Goal: Information Seeking & Learning: Check status

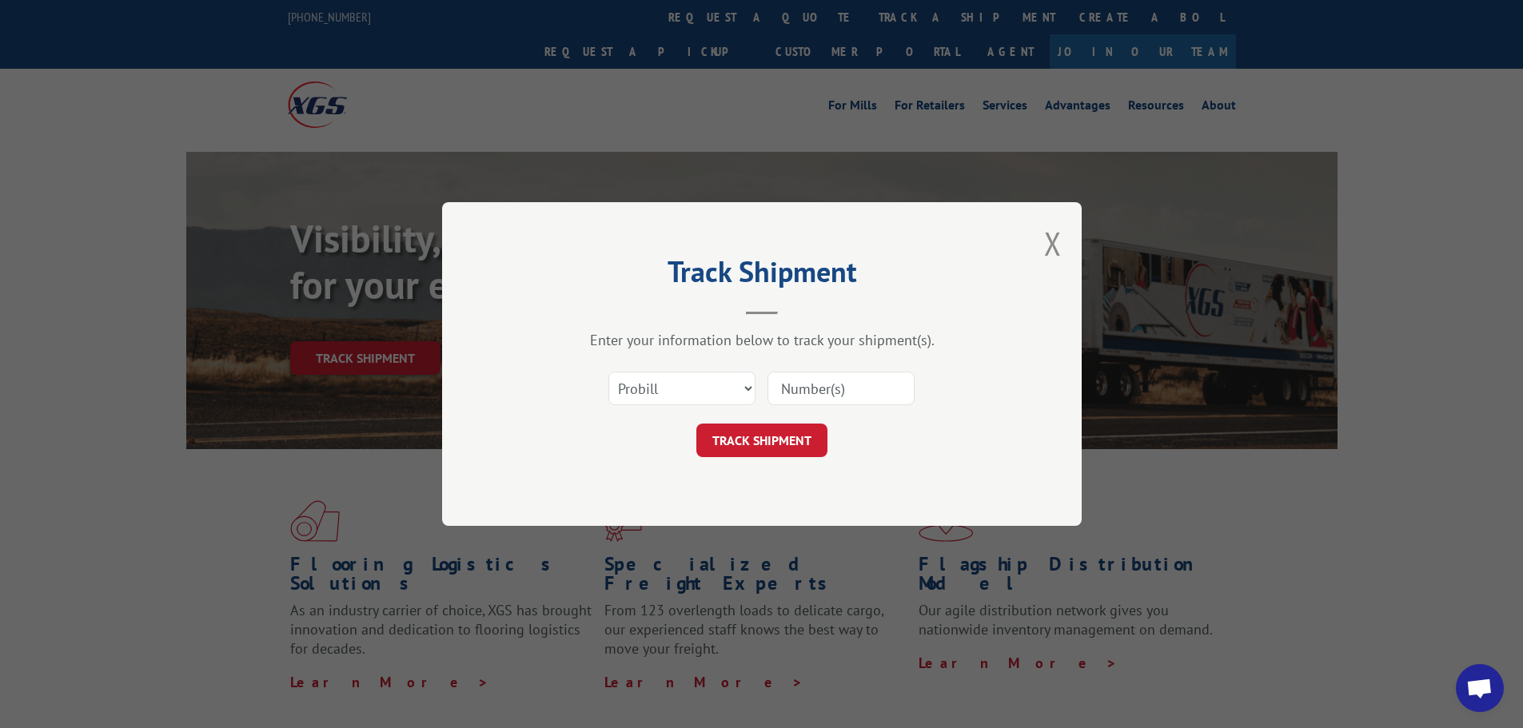
drag, startPoint x: 0, startPoint y: 0, endPoint x: 740, endPoint y: 389, distance: 836.1
click at [740, 389] on select "Select category... Probill BOL PO" at bounding box center [681, 389] width 147 height 34
select select "bol"
click at [608, 372] on select "Select category... Probill BOL PO" at bounding box center [681, 389] width 147 height 34
click at [802, 398] on input at bounding box center [840, 389] width 147 height 34
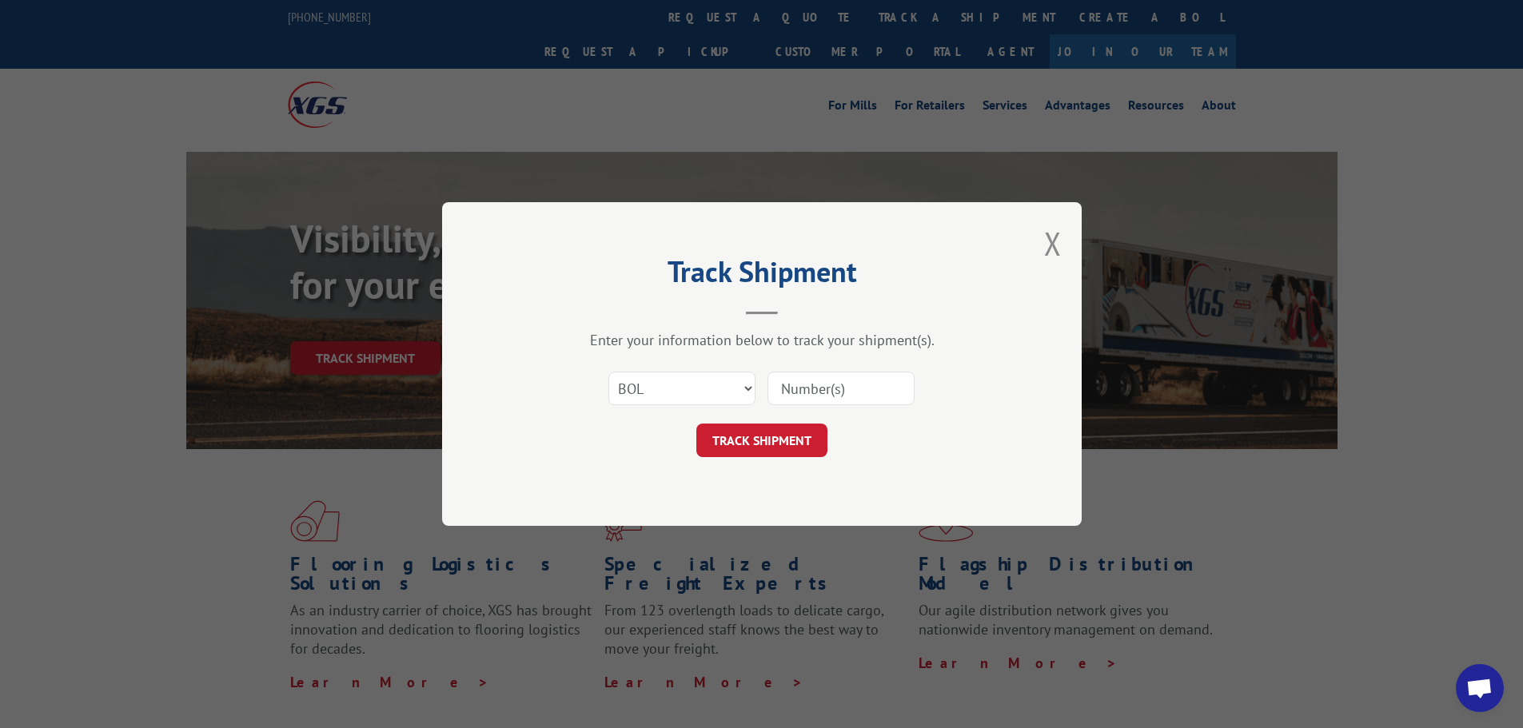
paste input "16779708"
type input "16779708"
click at [793, 442] on button "TRACK SHIPMENT" at bounding box center [761, 441] width 131 height 34
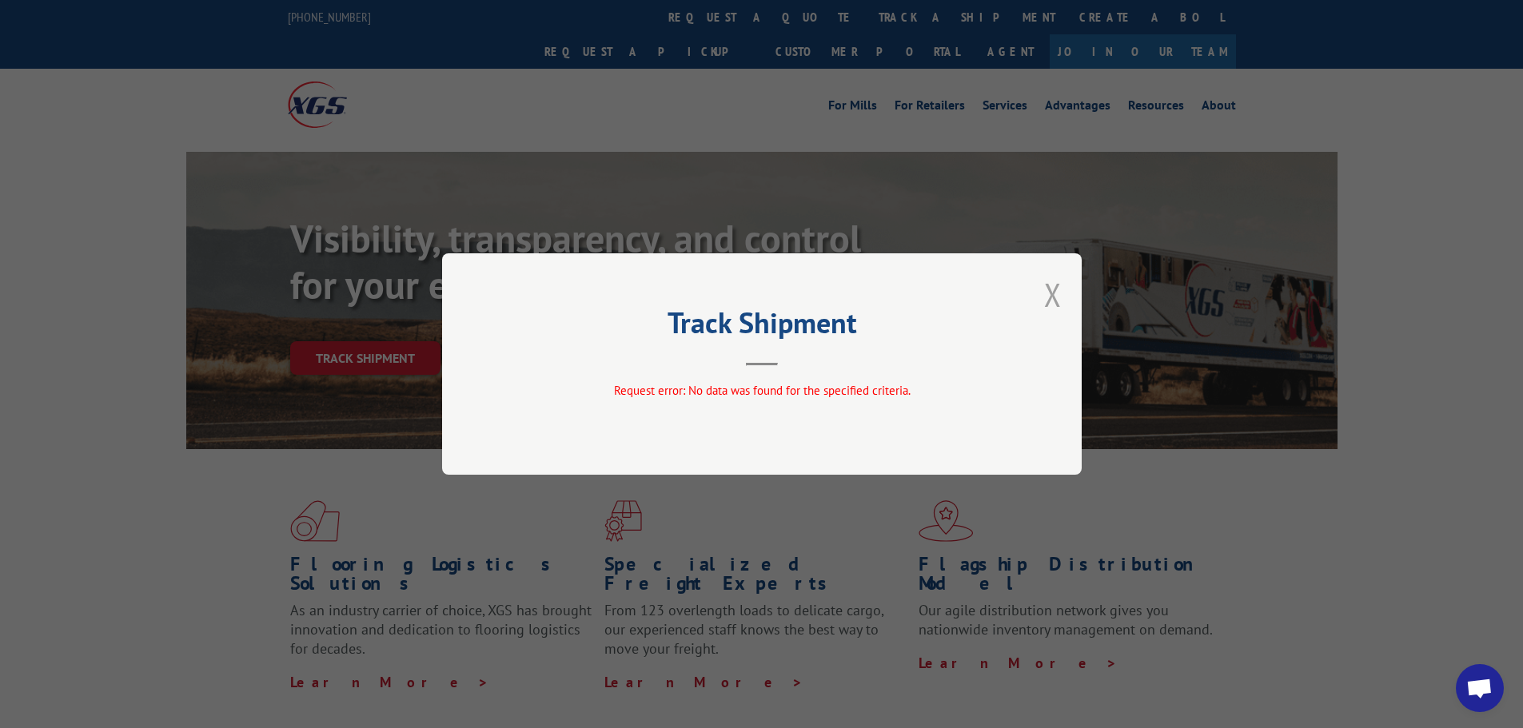
click at [1054, 294] on button "Close modal" at bounding box center [1053, 294] width 18 height 42
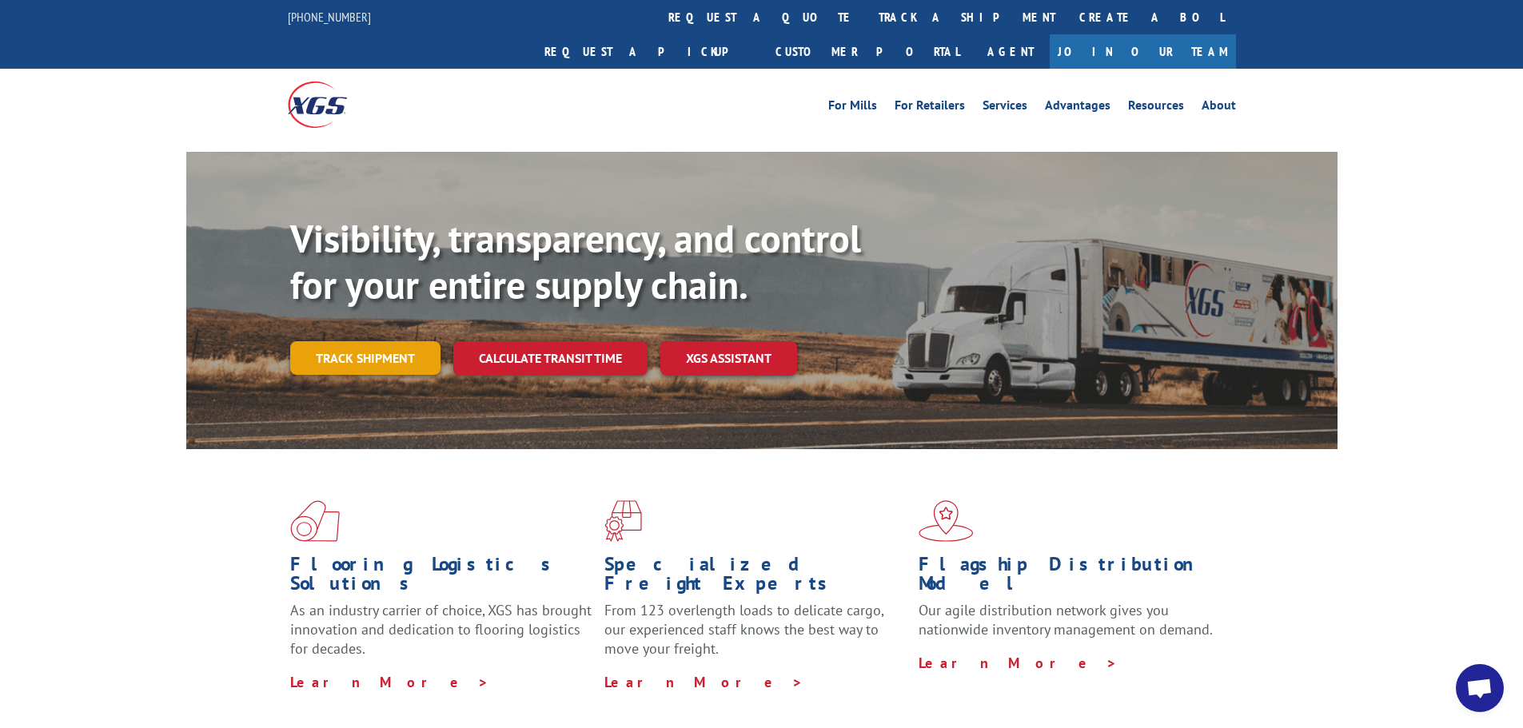
click at [400, 341] on link "Track shipment" at bounding box center [365, 358] width 150 height 34
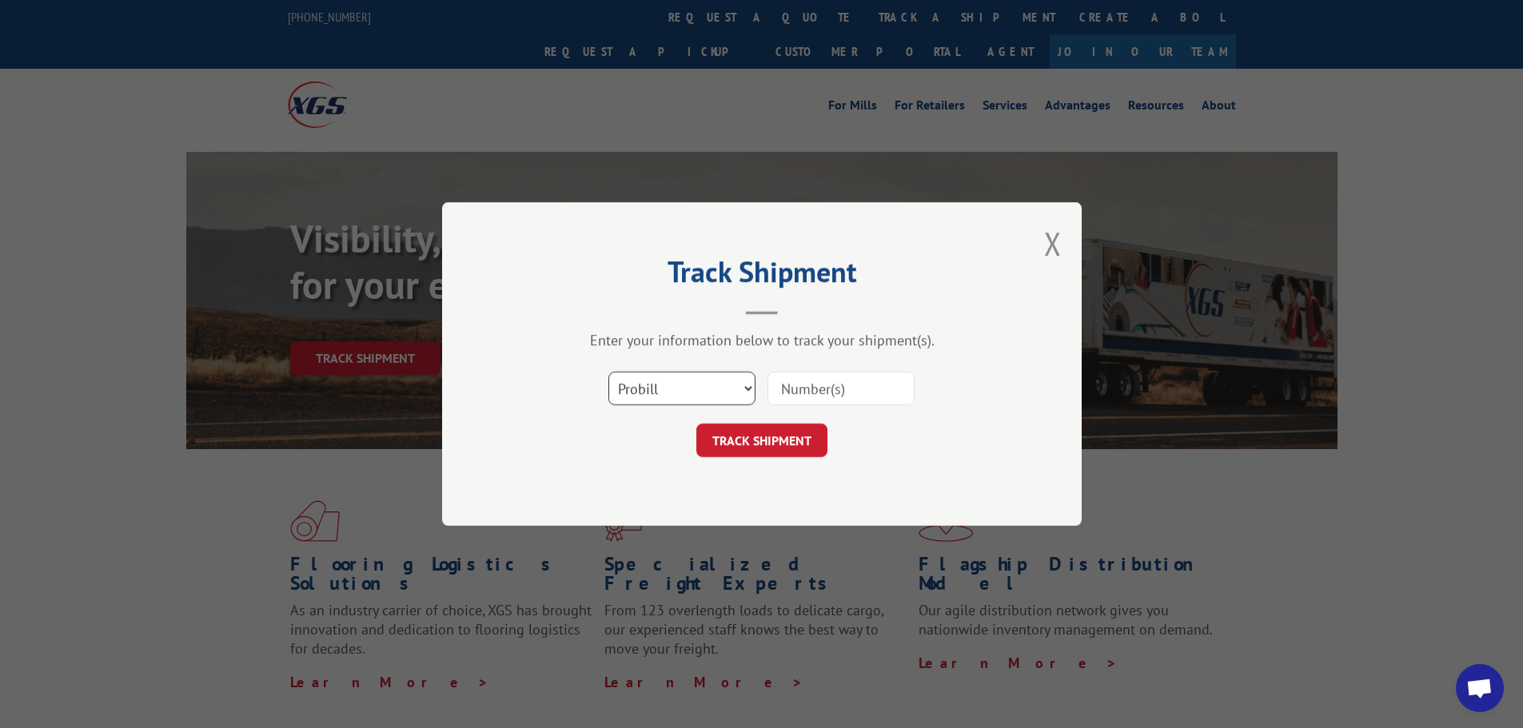
click at [751, 384] on select "Select category... Probill BOL PO" at bounding box center [681, 389] width 147 height 34
select select "bol"
click at [608, 372] on select "Select category... Probill BOL PO" at bounding box center [681, 389] width 147 height 34
click at [798, 389] on input at bounding box center [840, 389] width 147 height 34
paste input "16779708"
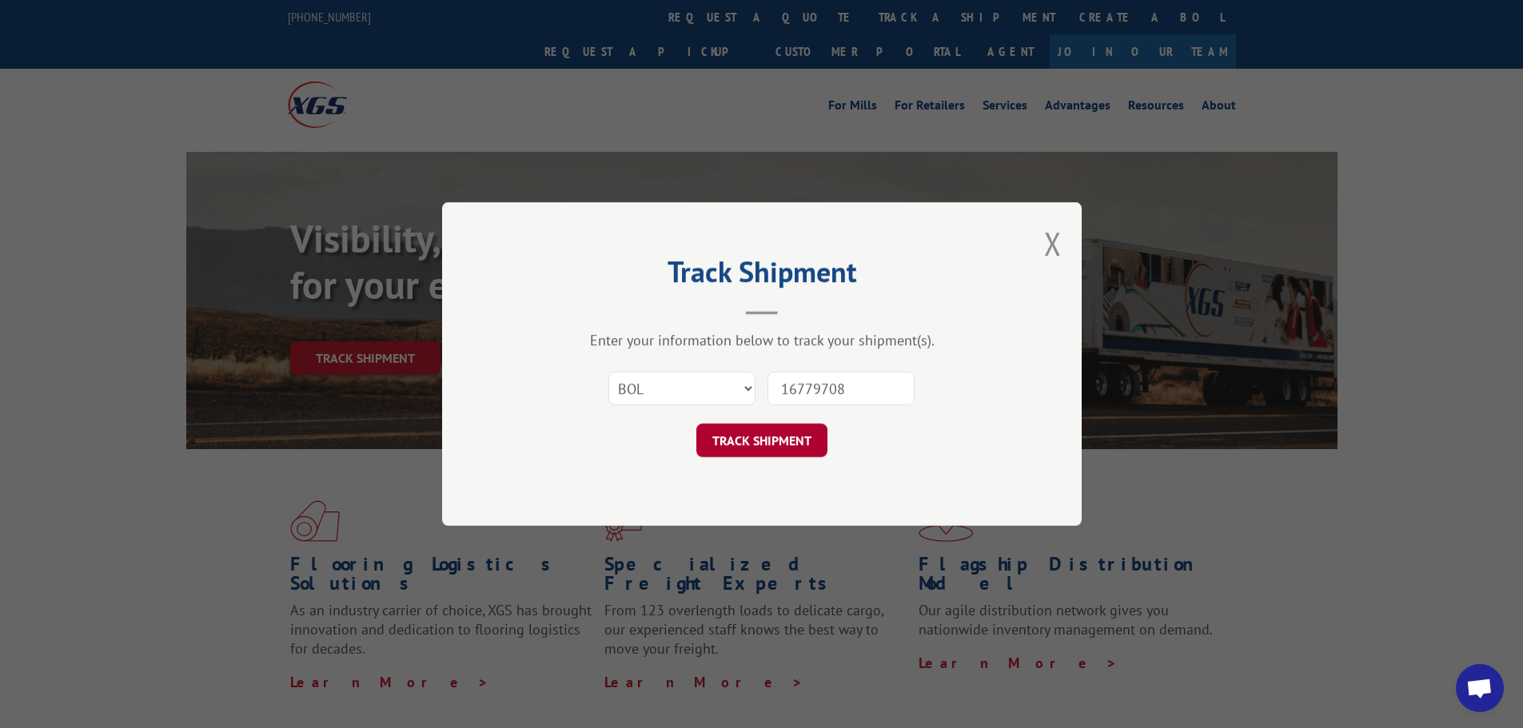
type input "16779708"
click at [791, 442] on button "TRACK SHIPMENT" at bounding box center [761, 441] width 131 height 34
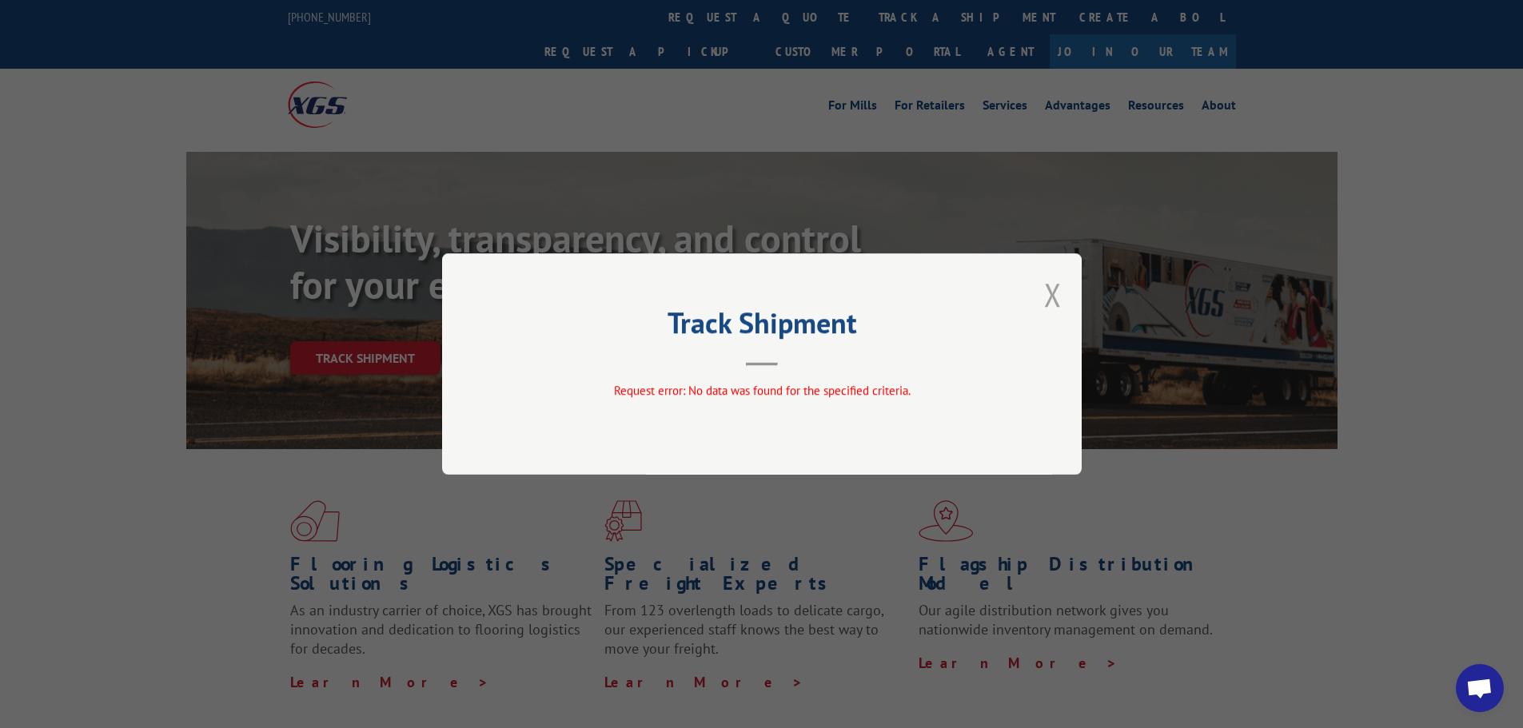
click at [1057, 292] on button "Close modal" at bounding box center [1053, 294] width 18 height 42
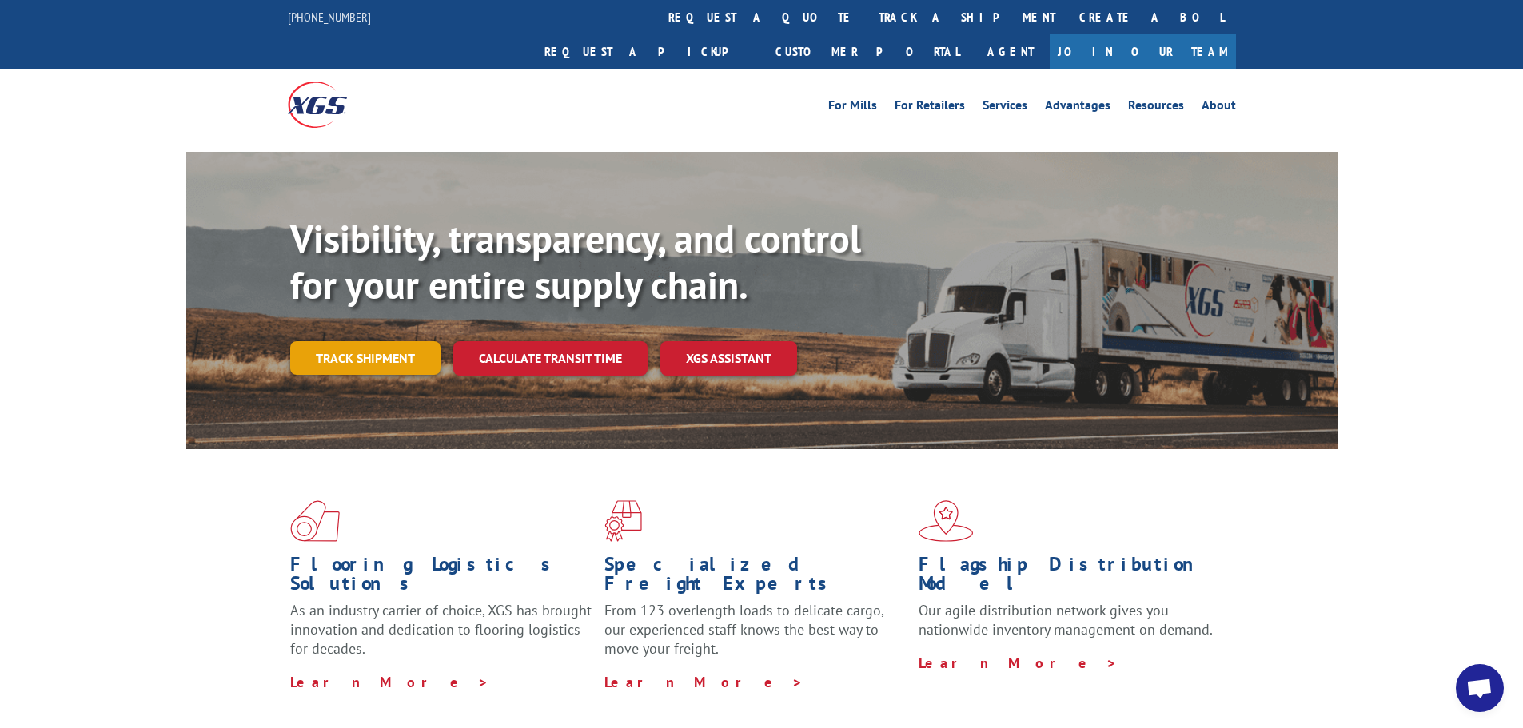
click at [389, 341] on link "Track shipment" at bounding box center [365, 358] width 150 height 34
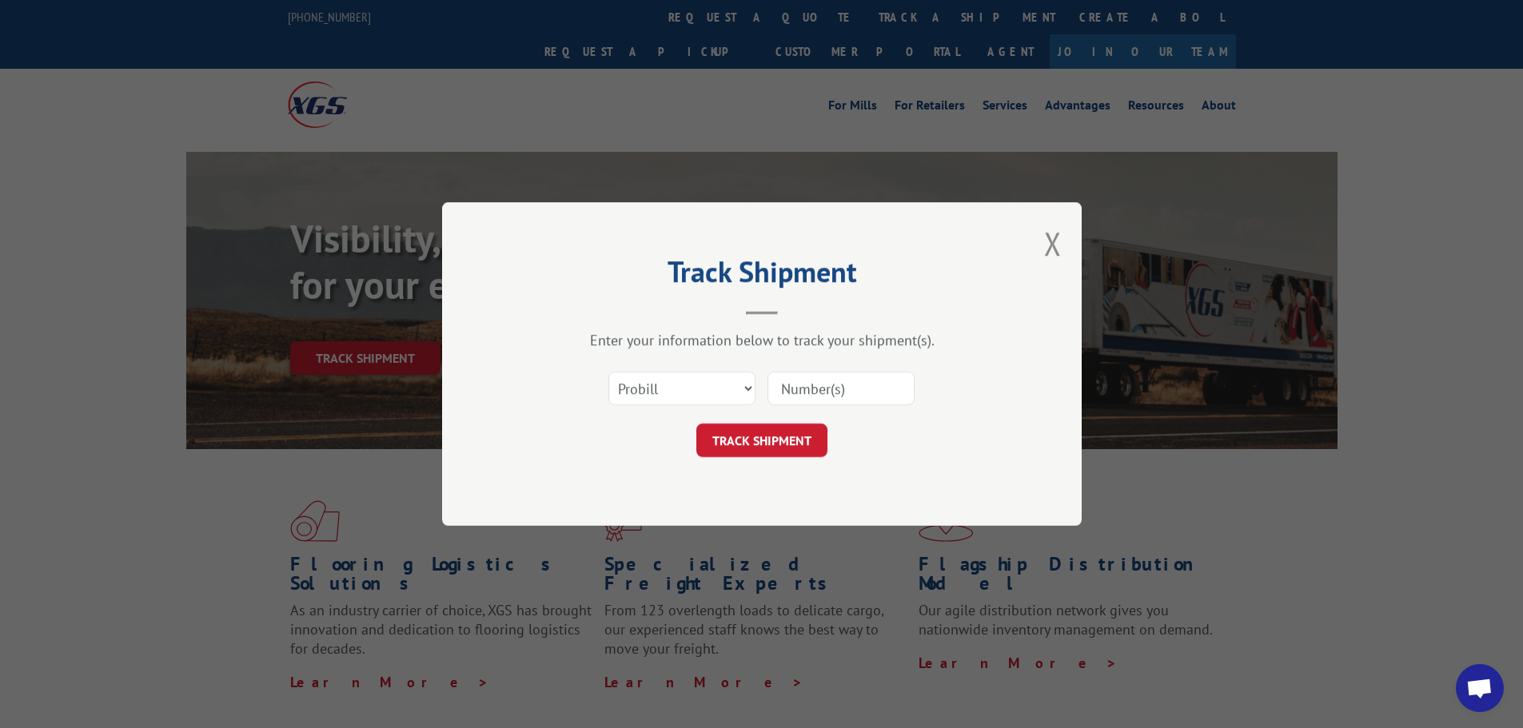
click at [836, 389] on input at bounding box center [840, 389] width 147 height 34
paste input "16779708"
type input "16779708"
click at [761, 448] on button "TRACK SHIPMENT" at bounding box center [761, 441] width 131 height 34
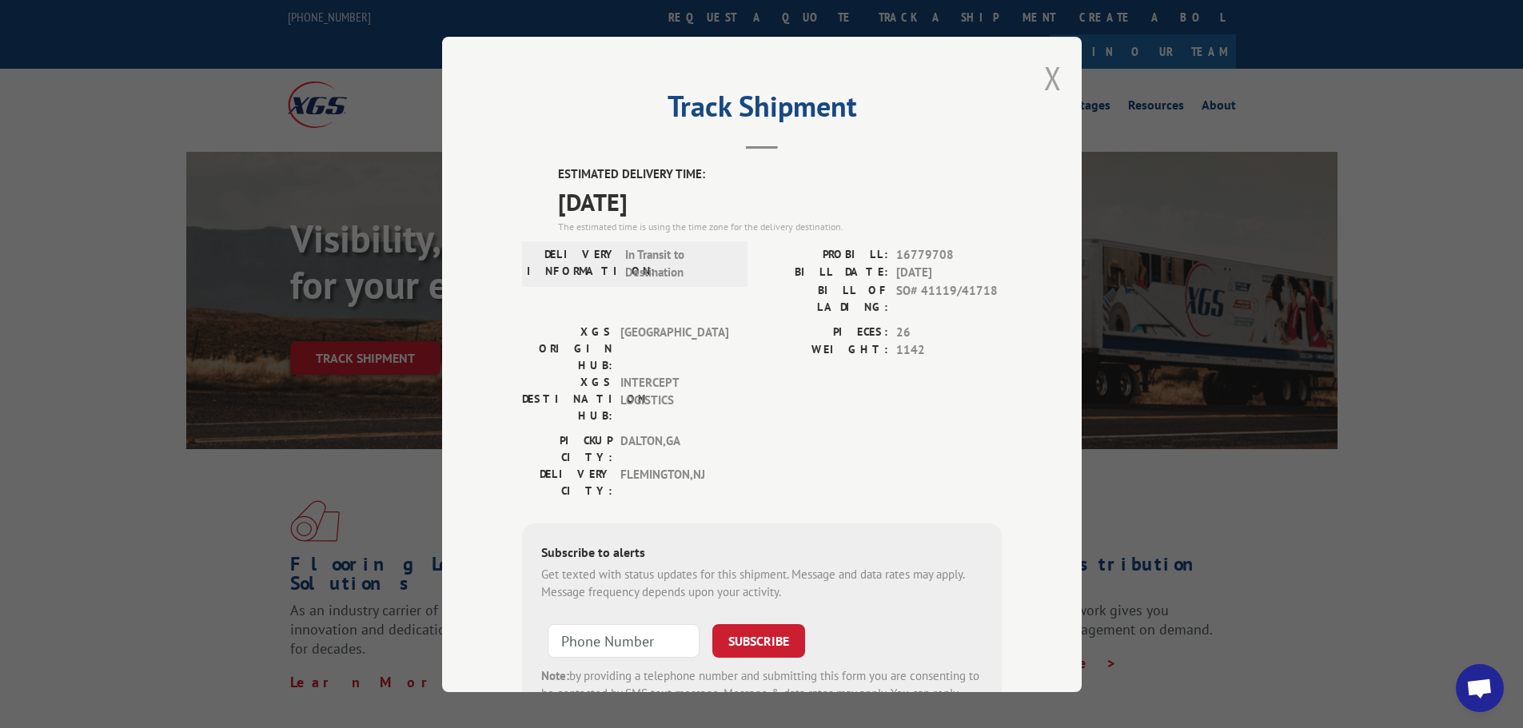
click at [1050, 77] on button "Close modal" at bounding box center [1053, 78] width 18 height 42
